Goal: Information Seeking & Learning: Learn about a topic

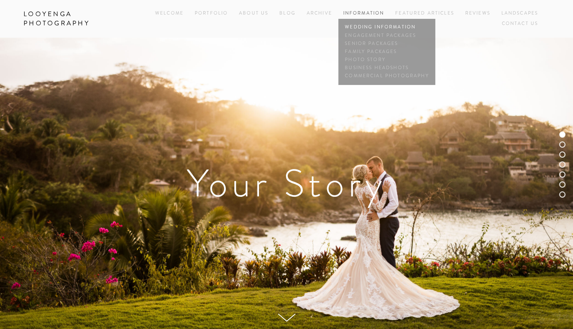
click at [363, 27] on link "Wedding Information" at bounding box center [387, 27] width 88 height 8
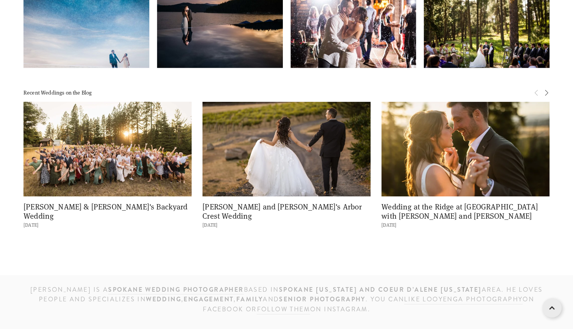
scroll to position [1366, 0]
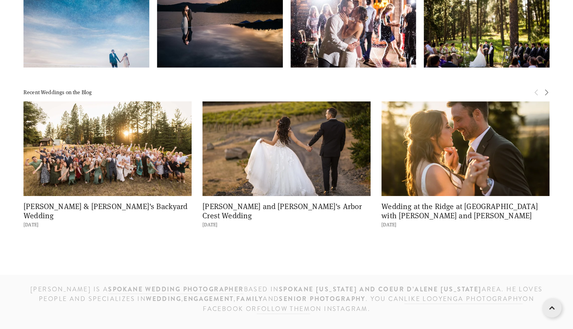
click at [546, 88] on span "Next" at bounding box center [546, 91] width 6 height 7
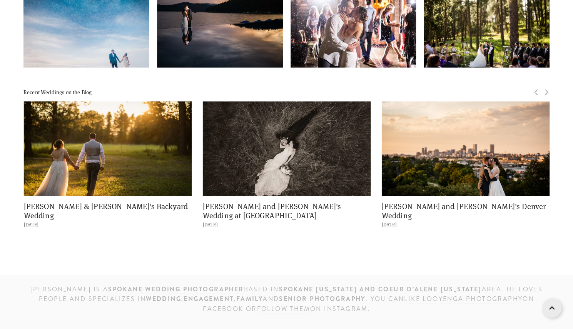
click at [546, 88] on span "Next" at bounding box center [546, 91] width 6 height 7
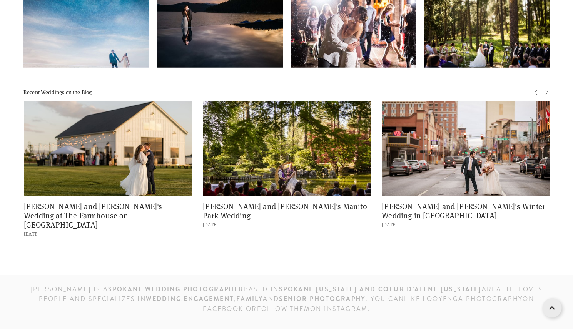
click at [546, 88] on span "Next" at bounding box center [546, 91] width 6 height 7
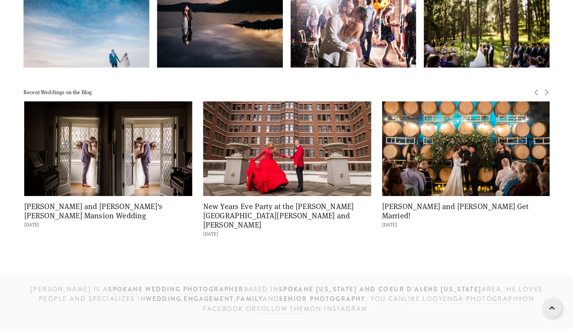
click at [546, 88] on span "Next" at bounding box center [546, 91] width 6 height 7
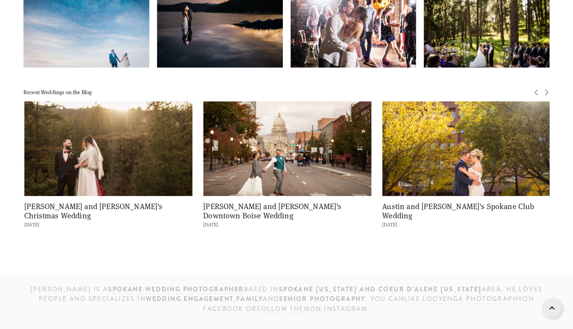
click at [546, 88] on span "Next" at bounding box center [546, 91] width 6 height 7
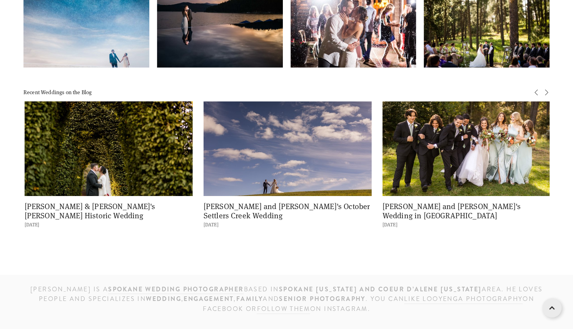
click at [546, 88] on span "Next" at bounding box center [546, 91] width 6 height 7
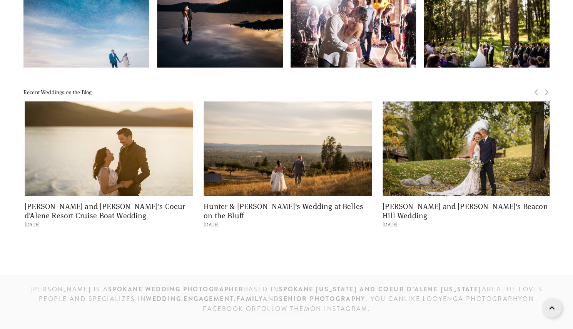
click at [546, 88] on span "Next" at bounding box center [546, 91] width 6 height 7
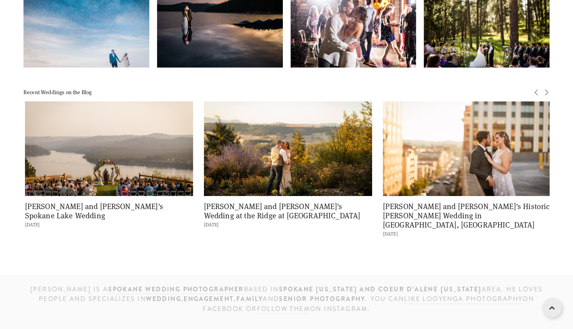
click at [546, 88] on span "Next" at bounding box center [546, 91] width 6 height 7
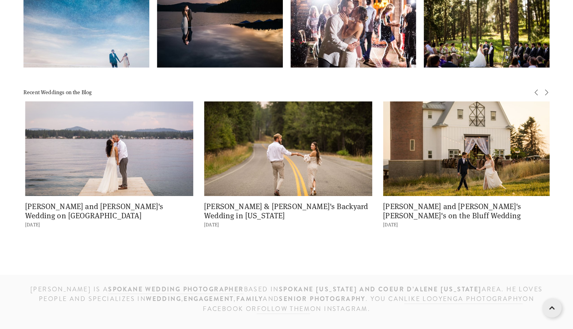
click at [546, 88] on span "Next" at bounding box center [546, 91] width 6 height 7
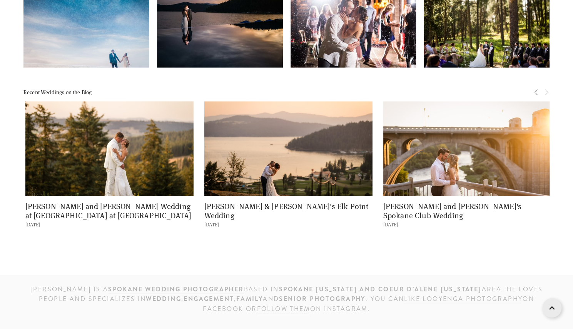
click at [546, 88] on span "Next" at bounding box center [546, 91] width 6 height 7
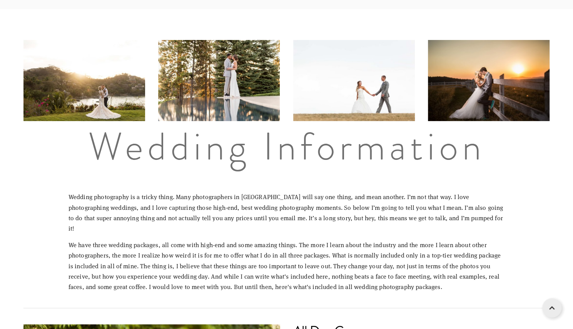
scroll to position [0, 0]
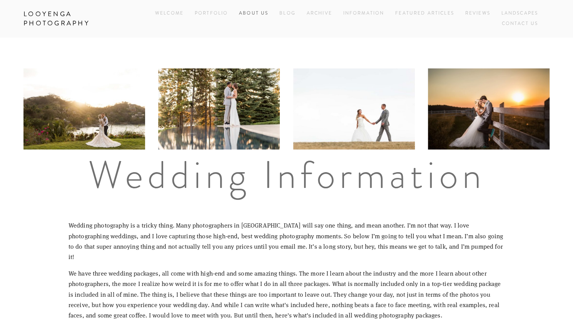
click at [249, 14] on link "About Us" at bounding box center [253, 13] width 29 height 10
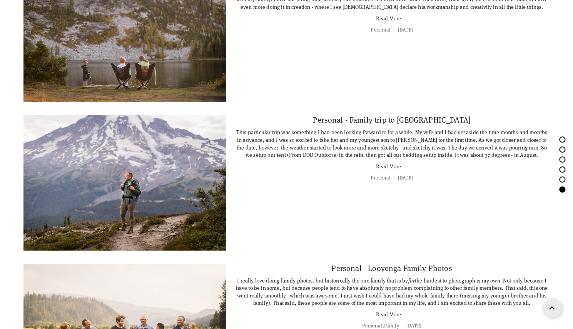
scroll to position [3151, 0]
